Goal: Information Seeking & Learning: Learn about a topic

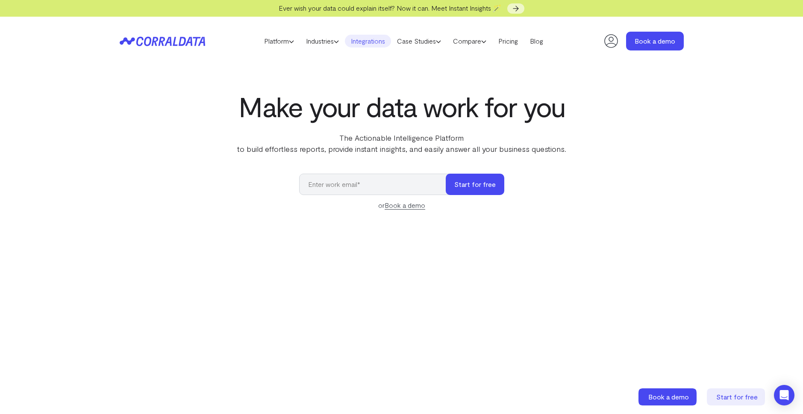
click at [379, 39] on link "Integrations" at bounding box center [368, 41] width 46 height 13
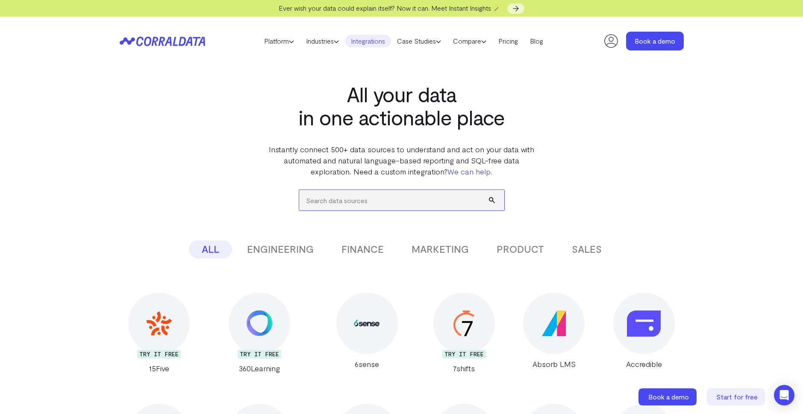
click at [360, 200] on input "search" at bounding box center [401, 200] width 205 height 21
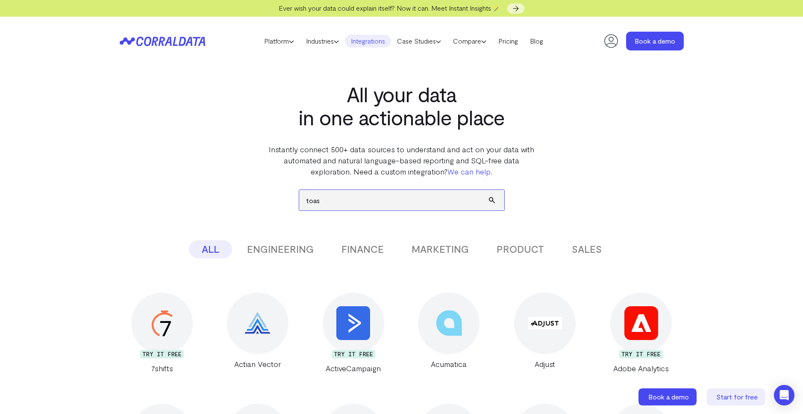
type input "toast"
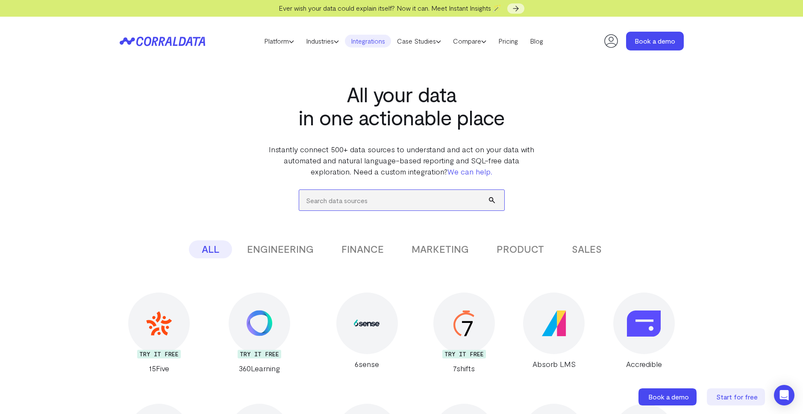
scroll to position [2, 0]
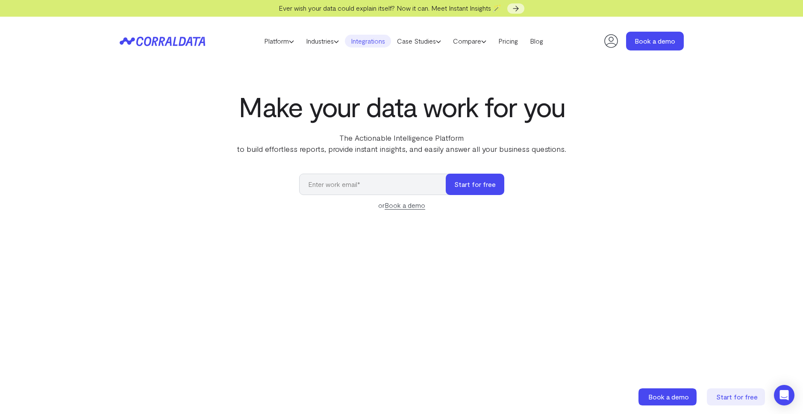
click at [366, 38] on link "Integrations" at bounding box center [368, 41] width 46 height 13
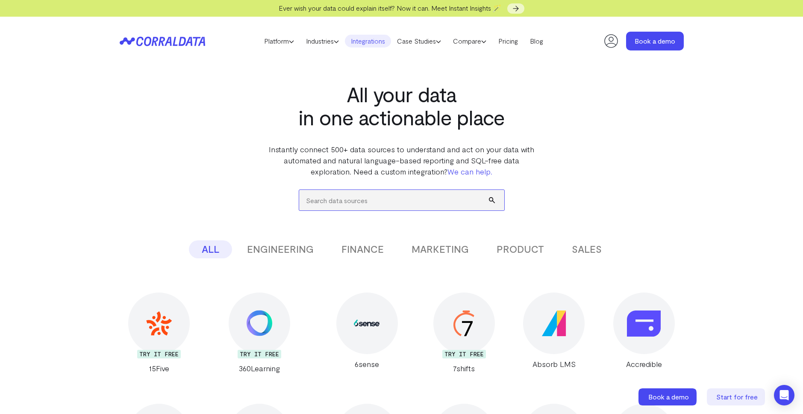
click at [341, 199] on input "search" at bounding box center [401, 200] width 205 height 21
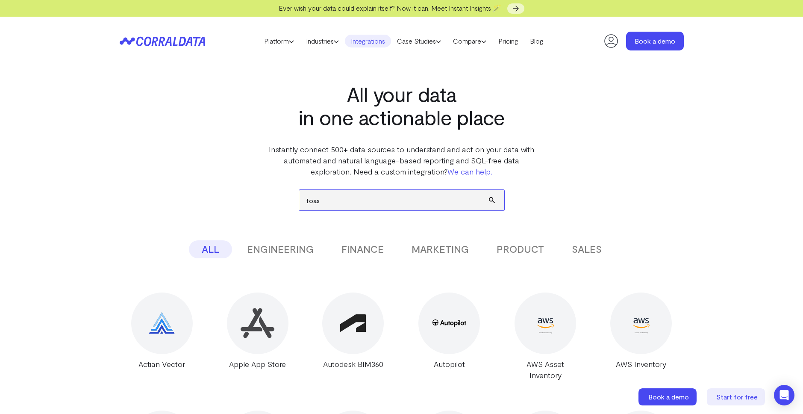
type input "toast"
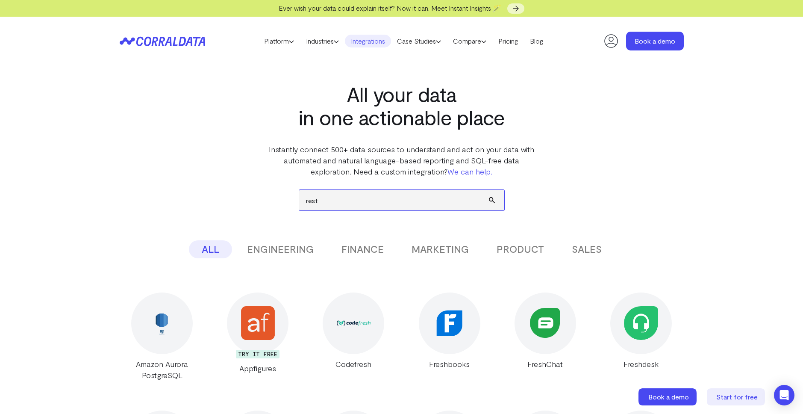
type input "resta"
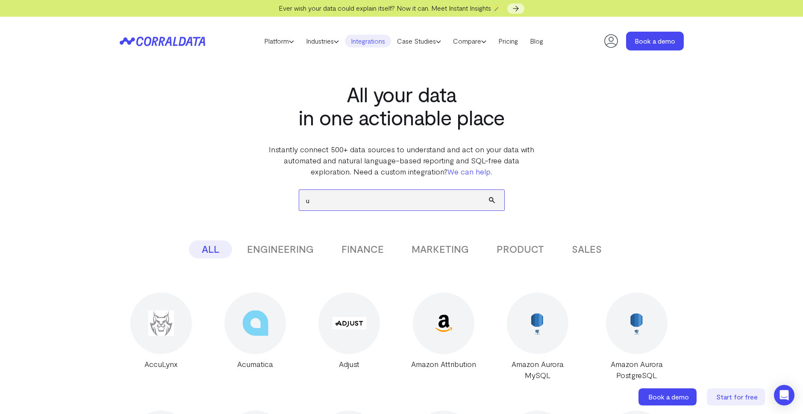
type input "uk"
